Goal: Information Seeking & Learning: Learn about a topic

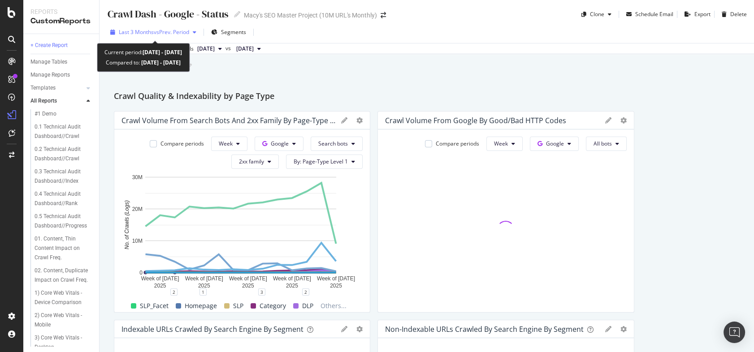
click at [142, 30] on span "Last 3 Months" at bounding box center [136, 32] width 35 height 8
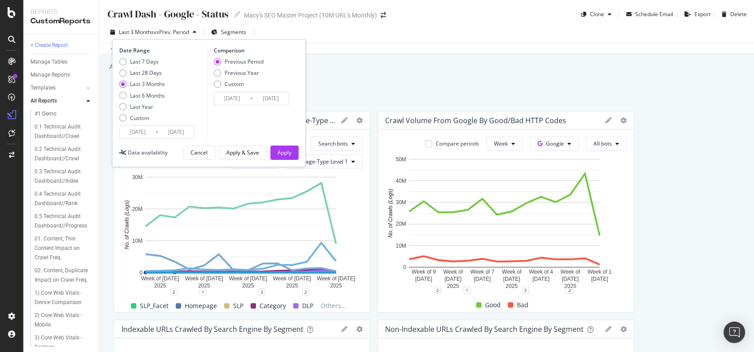
click at [429, 77] on div "Crawl Dash - Google - Status Crawl Dash - Google - Status Macy's SEO Master Pro…" at bounding box center [427, 176] width 654 height 352
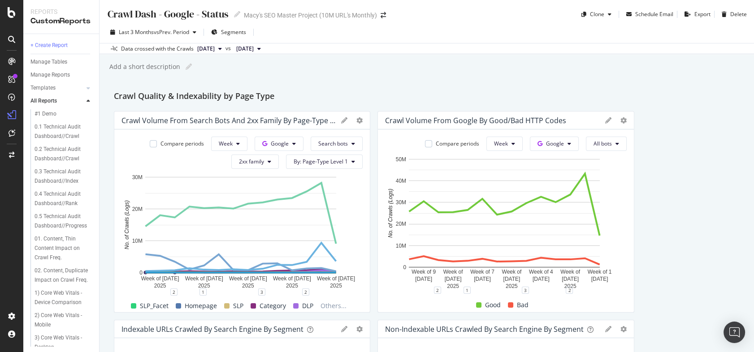
click at [619, 82] on div "Crawl Dash - Google - Status Crawl Dash - Google - Status Macy's SEO Master Pro…" at bounding box center [427, 176] width 654 height 352
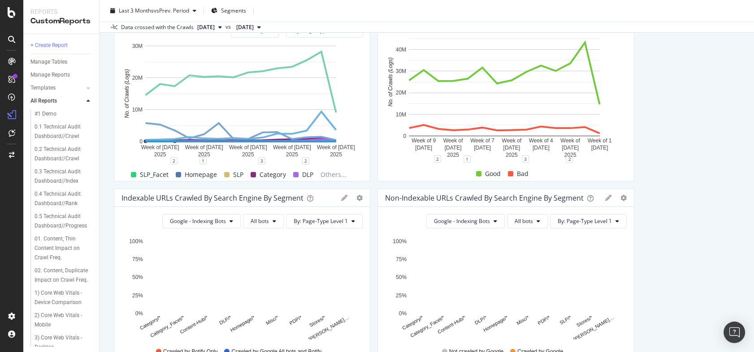
scroll to position [202, 0]
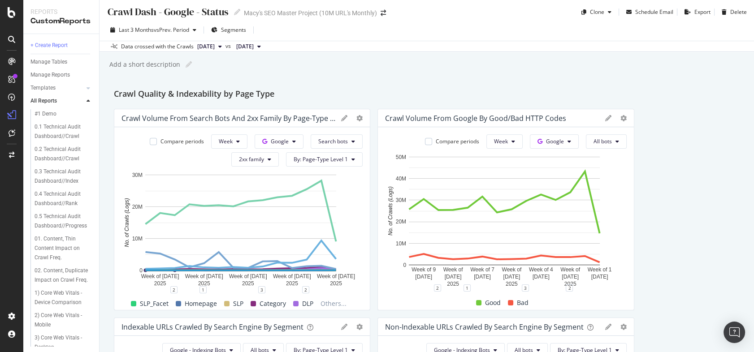
scroll to position [0, 0]
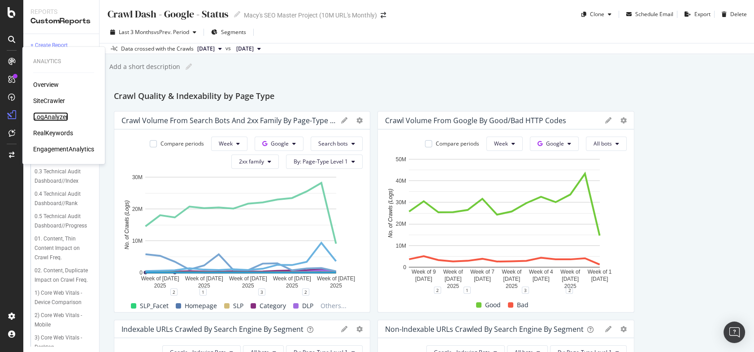
click at [49, 119] on div "LogAnalyzer" at bounding box center [50, 117] width 35 height 9
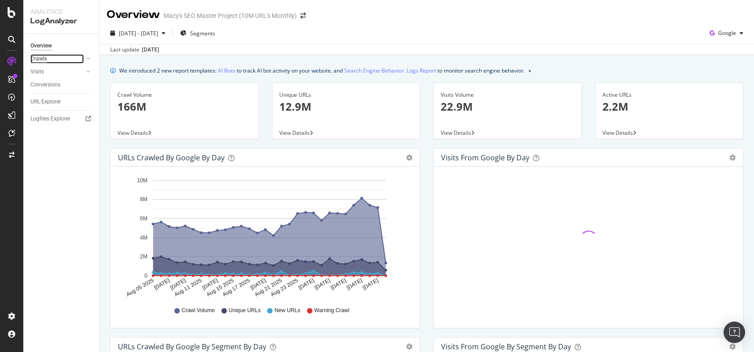
click at [35, 59] on div "Crawls" at bounding box center [38, 58] width 17 height 9
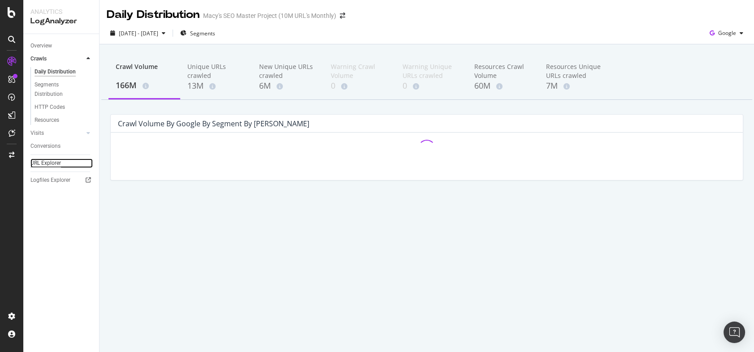
click at [40, 163] on div "URL Explorer" at bounding box center [45, 163] width 30 height 9
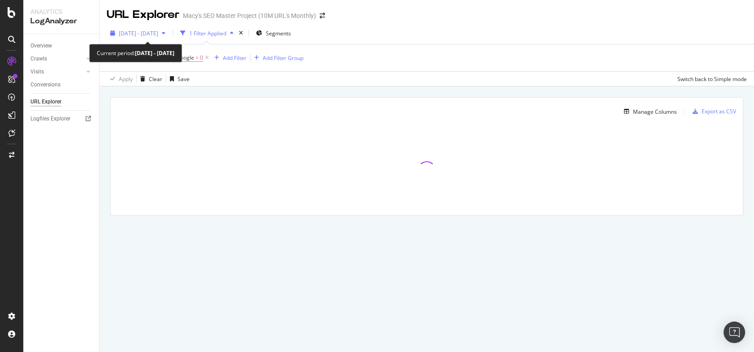
click at [158, 33] on span "[DATE] - [DATE]" at bounding box center [138, 34] width 39 height 8
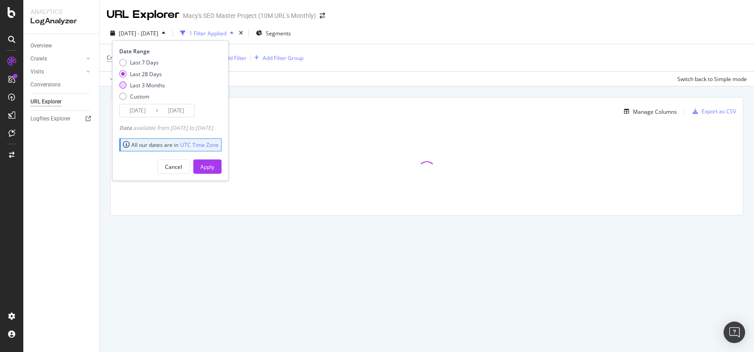
click at [123, 86] on div "Last 3 Months" at bounding box center [122, 85] width 7 height 7
type input "[DATE]"
click at [214, 168] on div "Apply" at bounding box center [207, 167] width 14 height 8
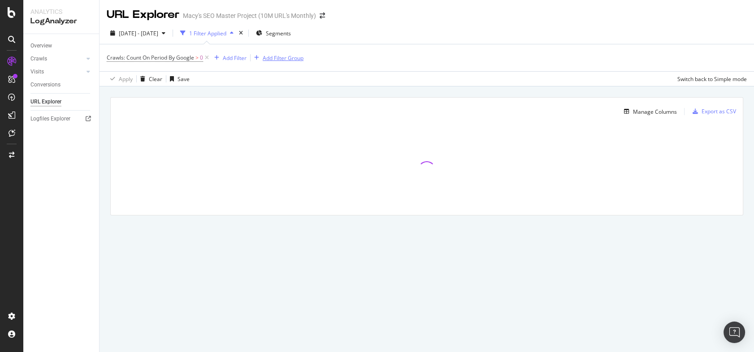
click at [299, 57] on div "Add Filter Group" at bounding box center [283, 58] width 41 height 8
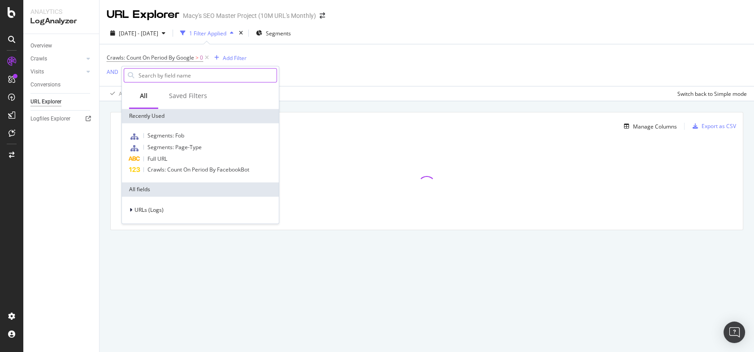
click at [156, 77] on input "text" at bounding box center [207, 75] width 139 height 13
click at [167, 156] on span "Full URL" at bounding box center [157, 159] width 20 height 8
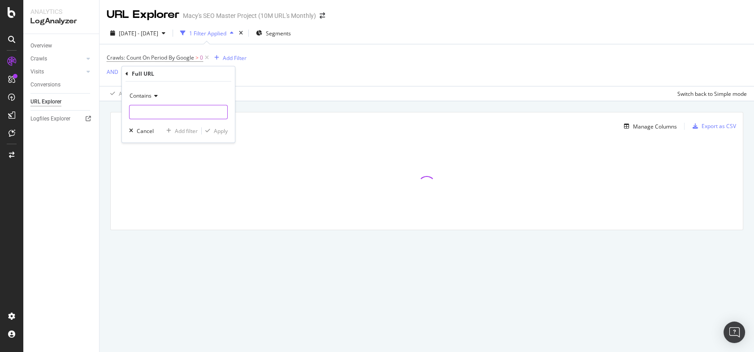
click at [142, 111] on input "text" at bounding box center [179, 112] width 98 height 14
type input "l."
click at [222, 130] on div "Apply" at bounding box center [221, 131] width 14 height 8
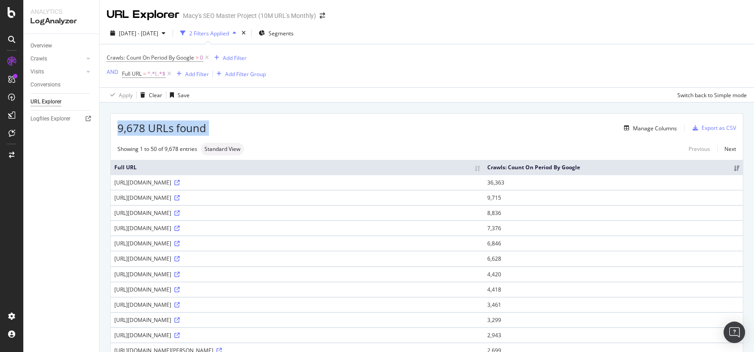
drag, startPoint x: 113, startPoint y: 125, endPoint x: 228, endPoint y: 125, distance: 114.7
click at [228, 125] on div "9,678 URLs found Manage Columns Export as CSV" at bounding box center [427, 125] width 632 height 22
drag, startPoint x: 228, startPoint y: 126, endPoint x: 212, endPoint y: 126, distance: 15.2
click at [227, 126] on div "Manage Columns" at bounding box center [441, 128] width 471 height 11
drag, startPoint x: 146, startPoint y: 129, endPoint x: 138, endPoint y: 129, distance: 8.5
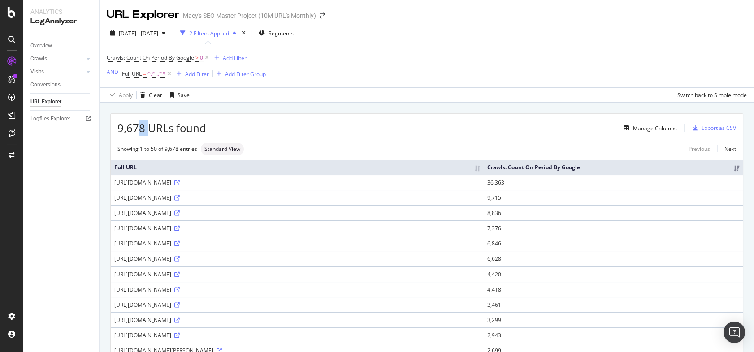
click at [137, 129] on span "9,678 URLs found" at bounding box center [161, 128] width 89 height 15
click at [137, 74] on span "Full URL" at bounding box center [132, 74] width 20 height 8
click at [146, 112] on input "l." at bounding box center [172, 111] width 85 height 14
type input "l.macys"
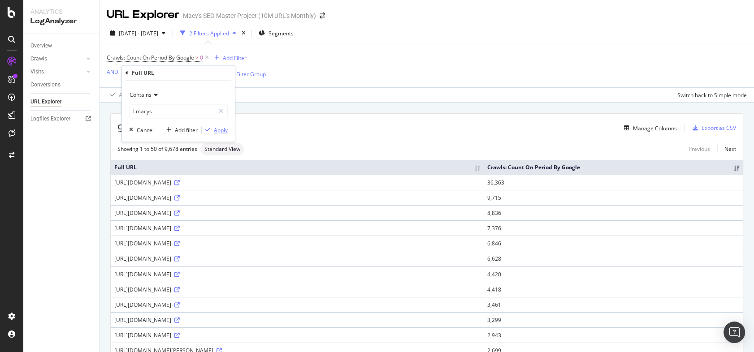
click at [219, 130] on div "Apply" at bounding box center [221, 130] width 14 height 8
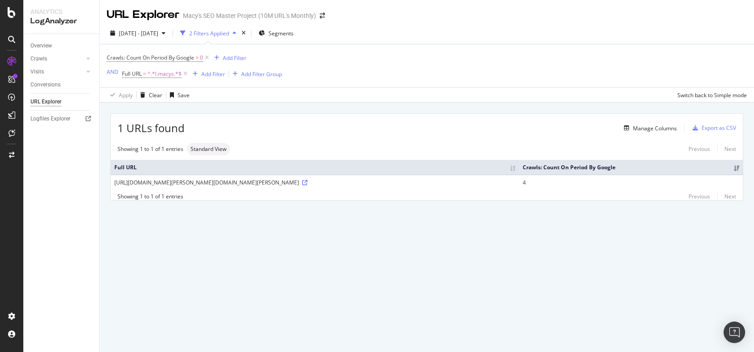
drag, startPoint x: 194, startPoint y: 184, endPoint x: 362, endPoint y: 182, distance: 167.7
click at [362, 182] on div "[URL][DOMAIN_NAME][PERSON_NAME][DOMAIN_NAME][PERSON_NAME]" at bounding box center [314, 183] width 401 height 8
click at [349, 189] on td "[URL][DOMAIN_NAME][PERSON_NAME][DOMAIN_NAME][PERSON_NAME]" at bounding box center [315, 182] width 408 height 15
drag, startPoint x: 317, startPoint y: 182, endPoint x: 401, endPoint y: 182, distance: 83.4
click at [401, 182] on div "[URL][DOMAIN_NAME][PERSON_NAME][DOMAIN_NAME][PERSON_NAME]" at bounding box center [314, 183] width 401 height 8
